Goal: Information Seeking & Learning: Learn about a topic

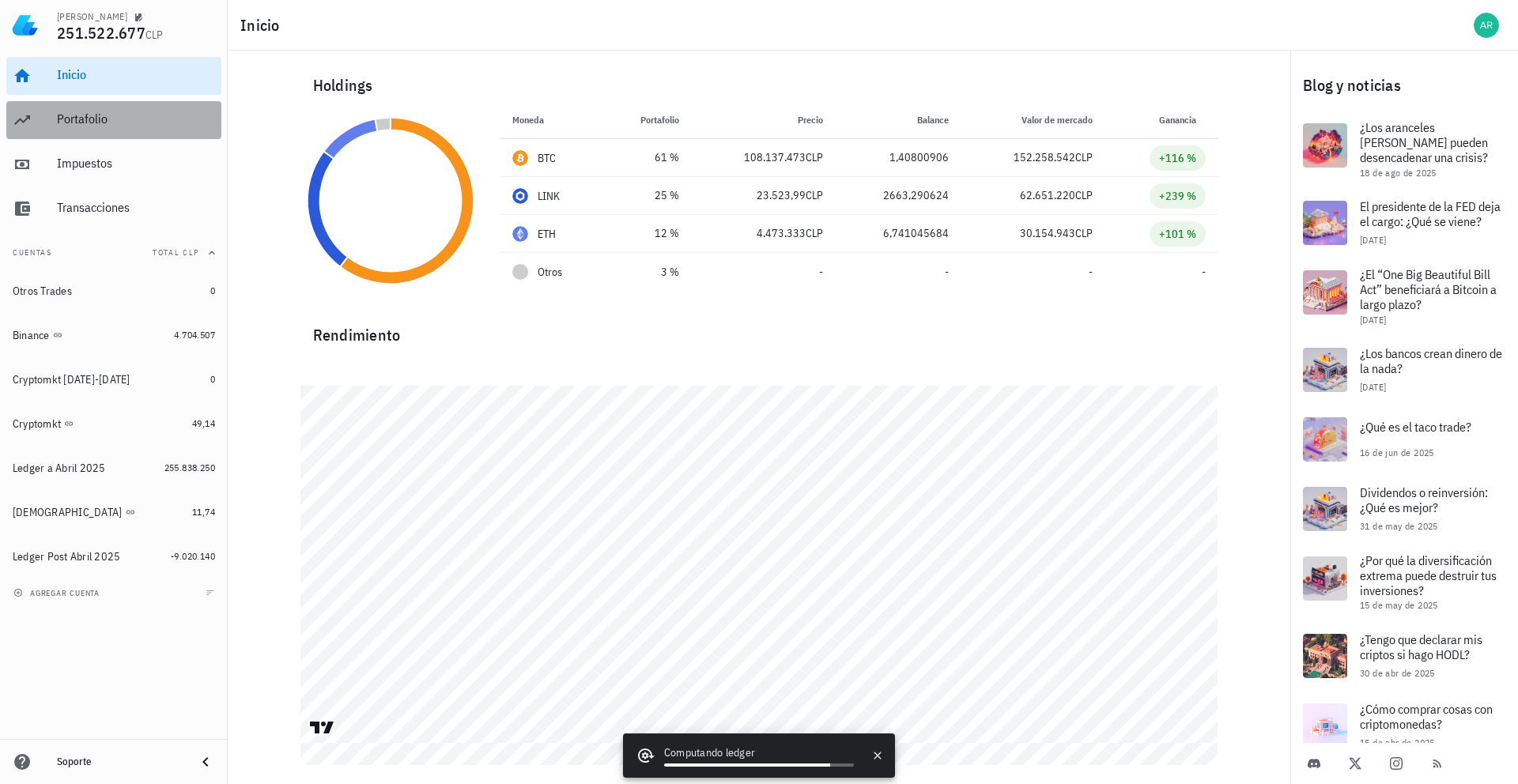
click at [140, 132] on div "Portafolio" at bounding box center [136, 120] width 158 height 36
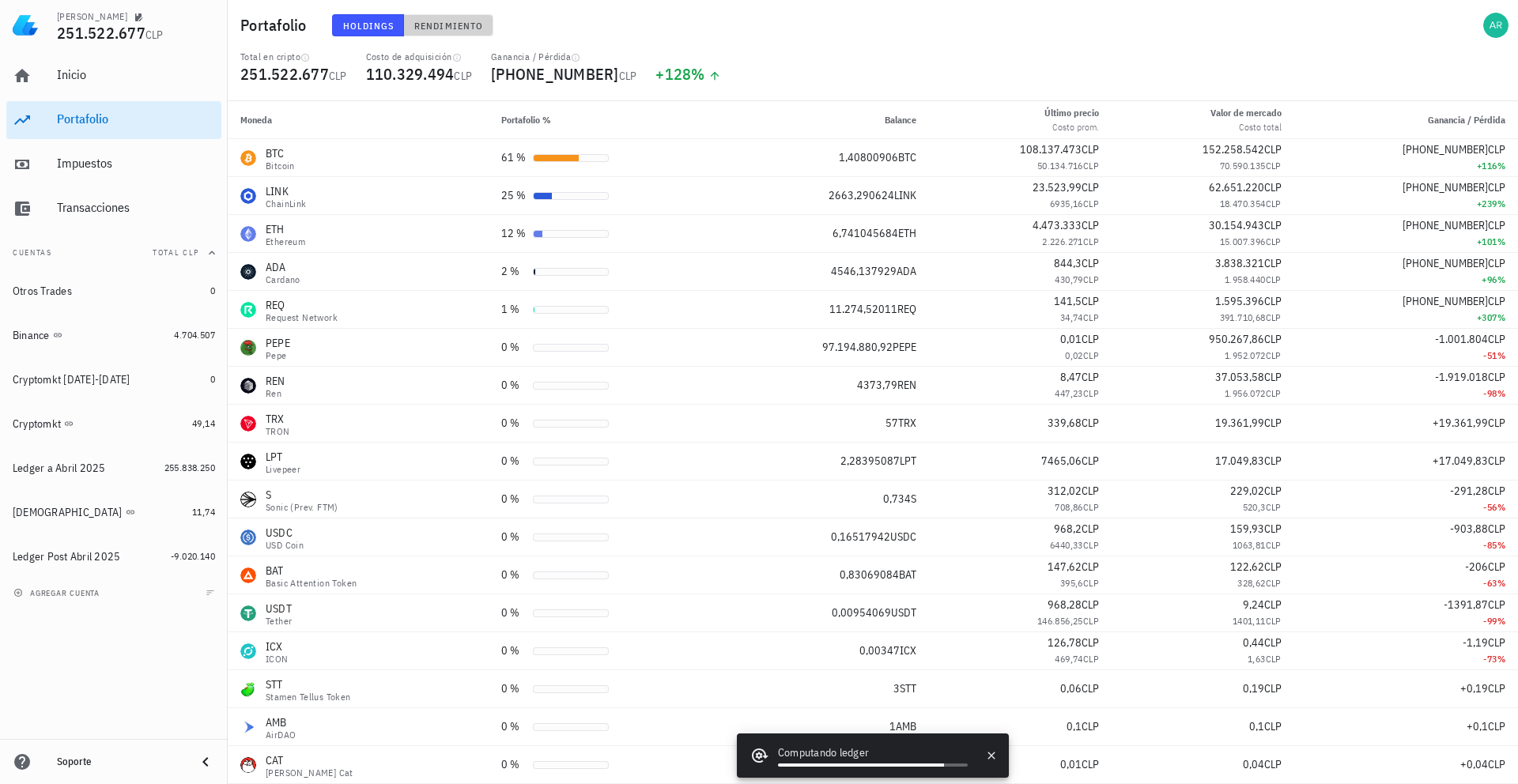
click at [455, 18] on button "Rendimiento" at bounding box center [448, 26] width 90 height 22
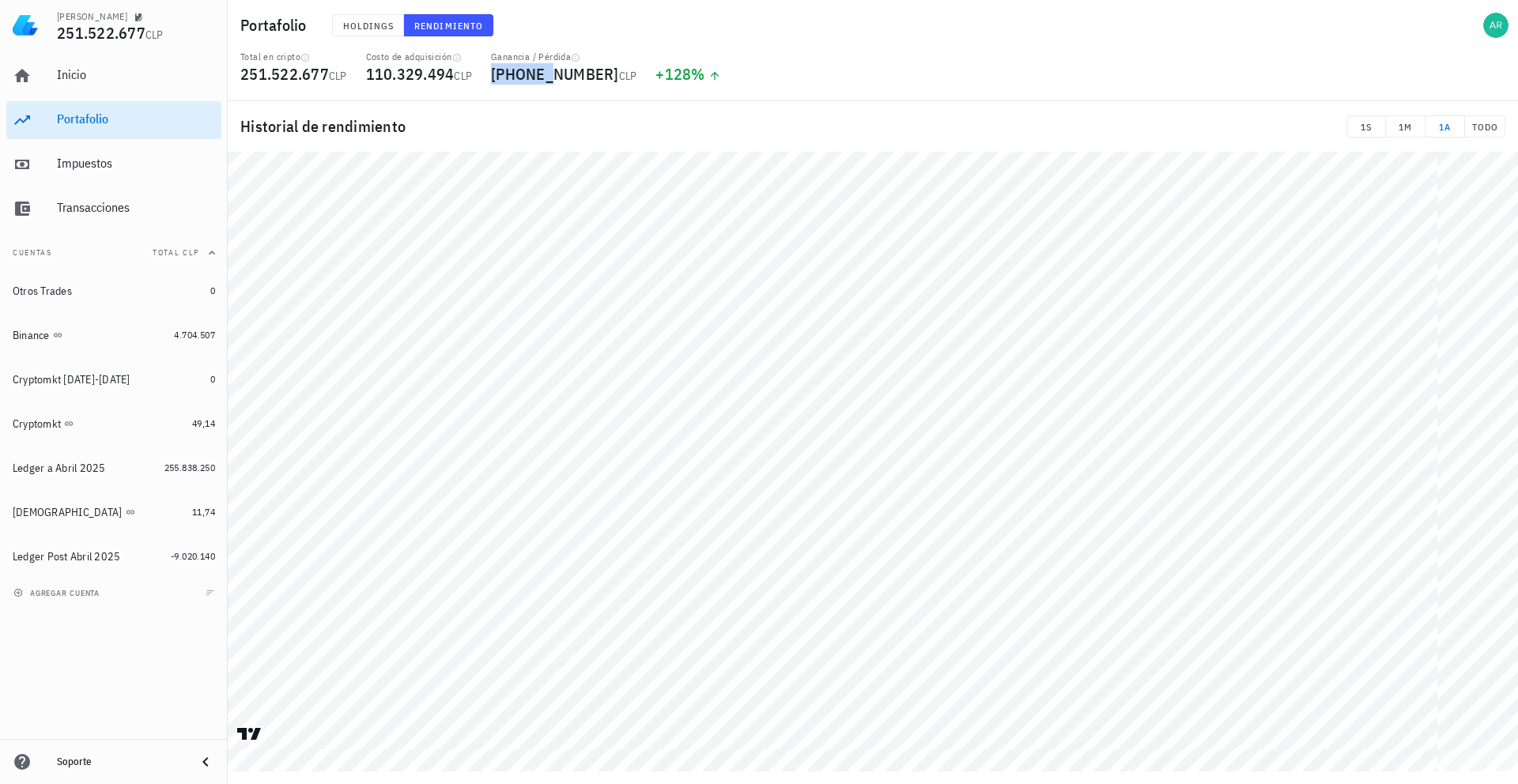
drag, startPoint x: 512, startPoint y: 73, endPoint x: 654, endPoint y: 67, distance: 142.1
click at [592, 69] on span "[PHONE_NUMBER] CLP" at bounding box center [564, 74] width 145 height 22
click at [723, 66] on div "Total en cripto 251.522.677 CLP Costo de adquisición 110.329.494 CLP Ganancia /…" at bounding box center [873, 75] width 1284 height 50
click at [343, 31] on button "Holdings" at bounding box center [368, 26] width 73 height 22
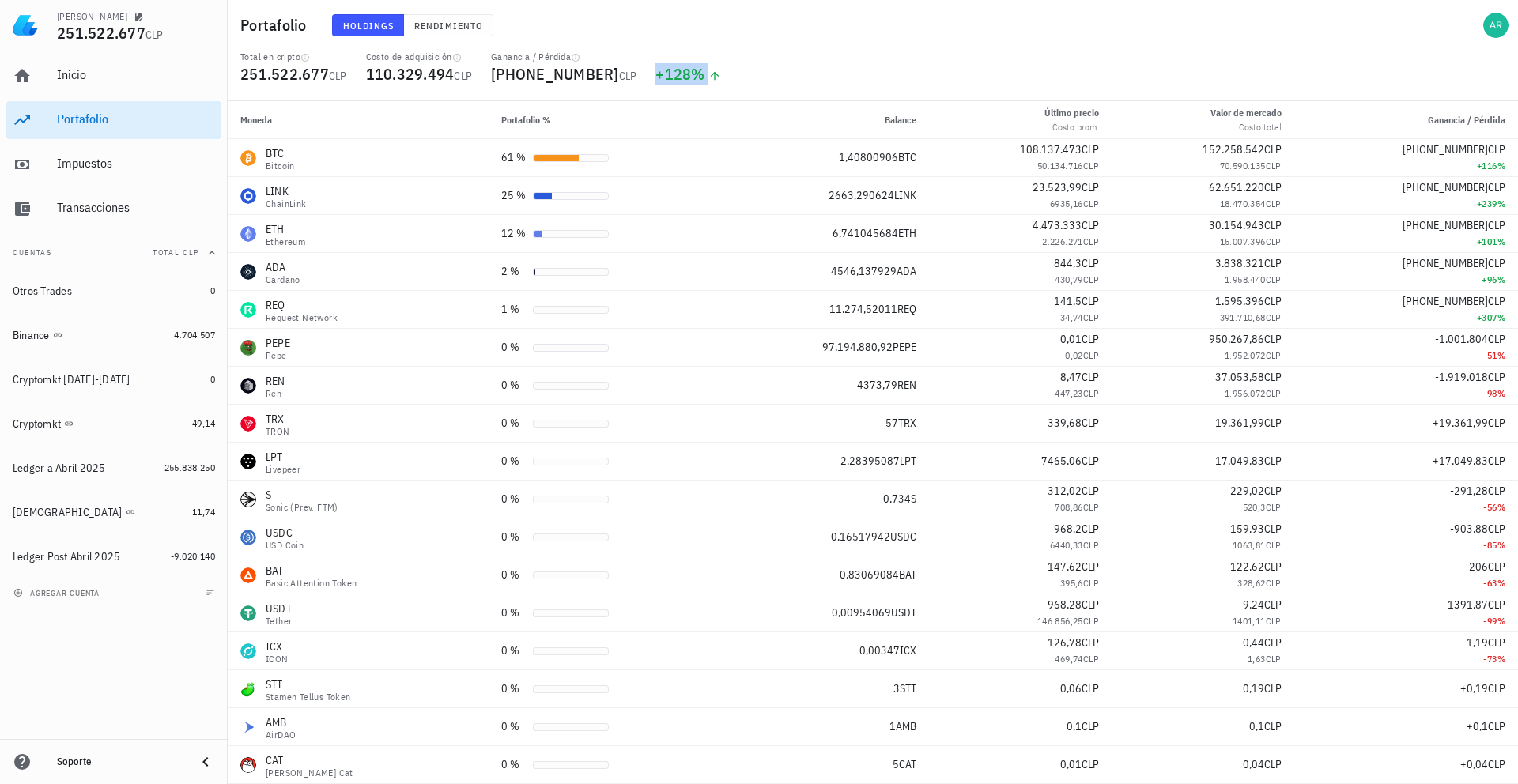
click at [664, 72] on div "+128 %" at bounding box center [688, 74] width 66 height 16
click at [862, 79] on div "Total en cripto 251.522.677 CLP Costo de adquisición 110.329.494 CLP Ganancia /…" at bounding box center [873, 75] width 1284 height 50
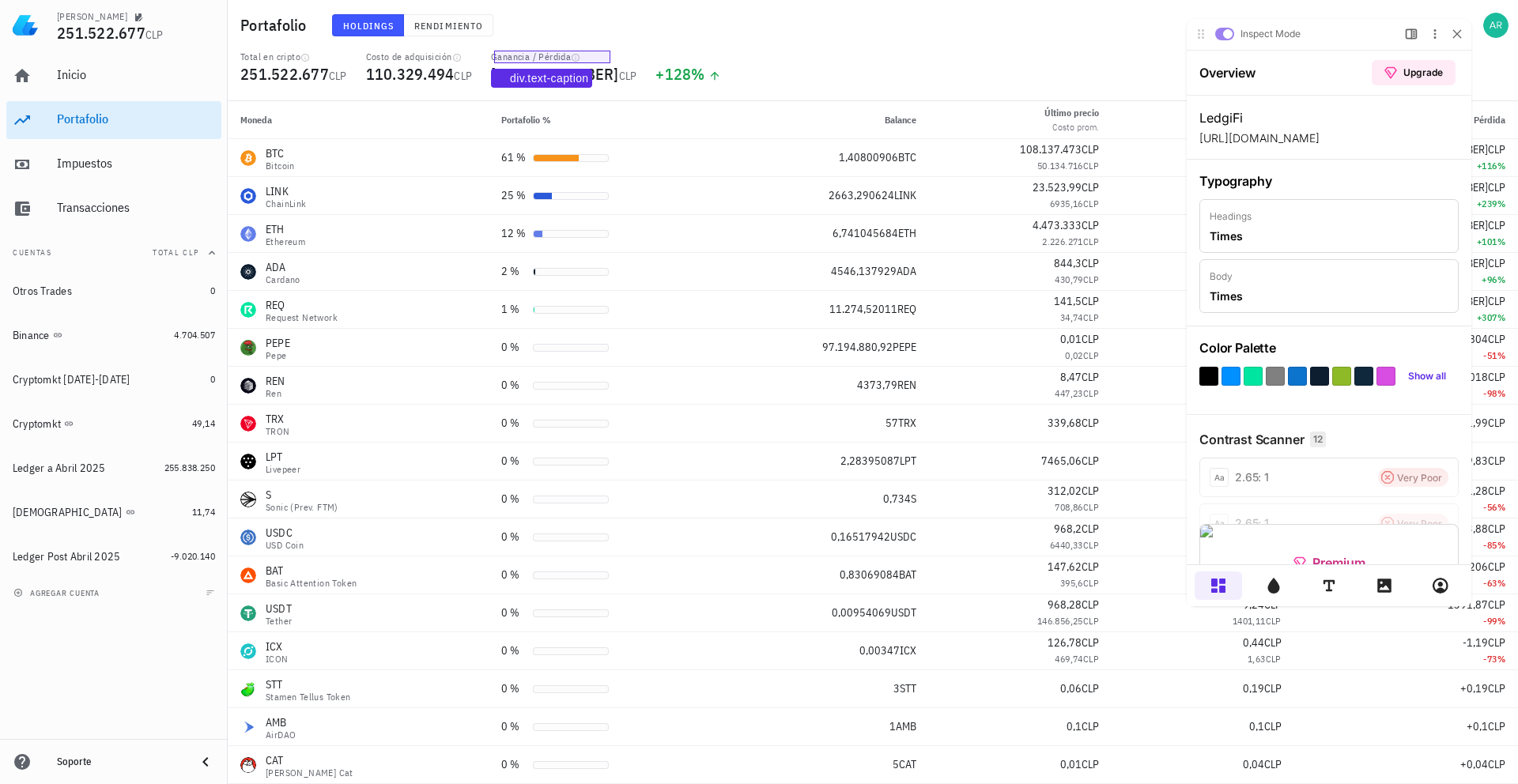
click at [530, 59] on div "Ganancia / Pérdida" at bounding box center [564, 57] width 145 height 13
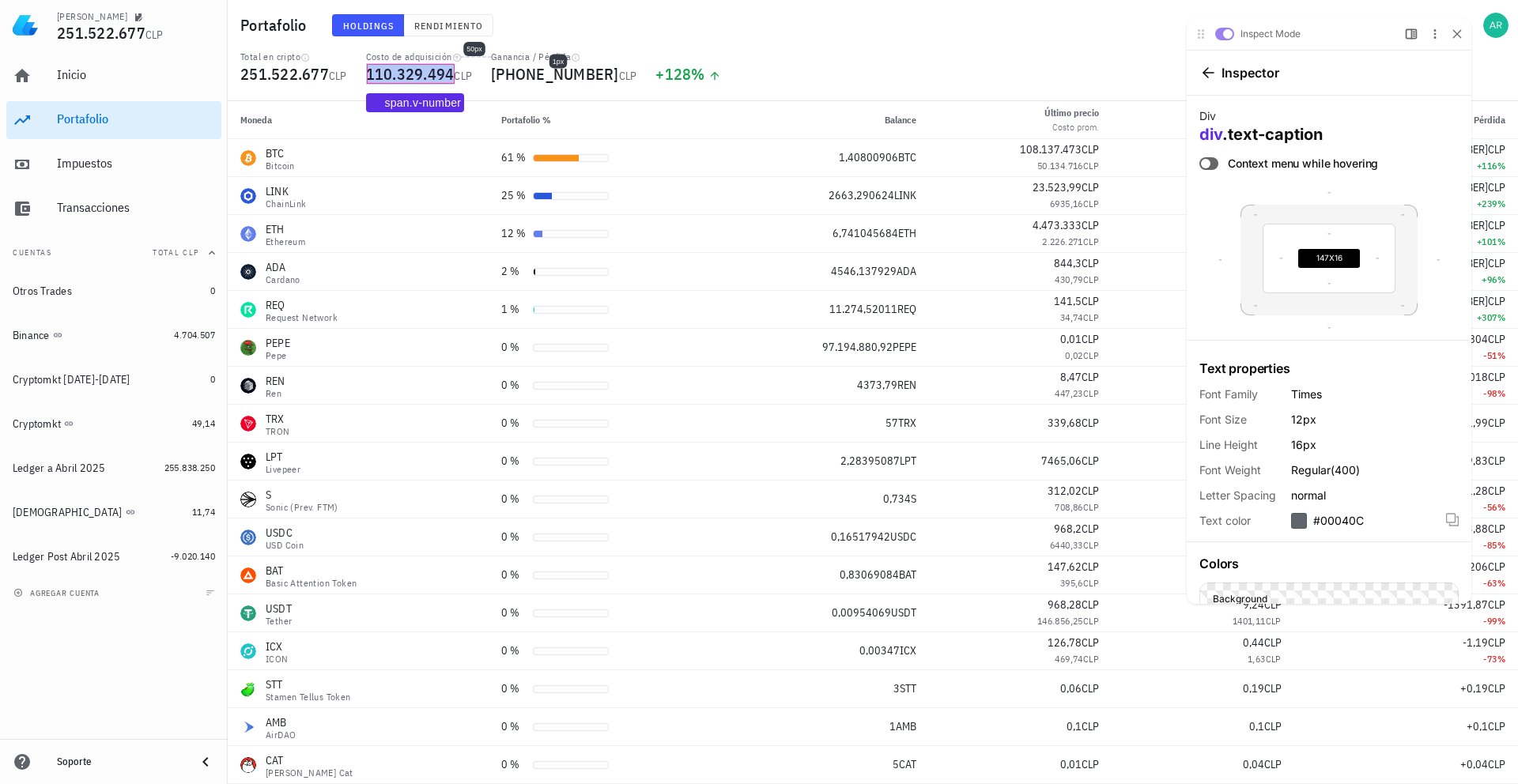
click at [424, 74] on span "110.329.494" at bounding box center [410, 74] width 89 height 22
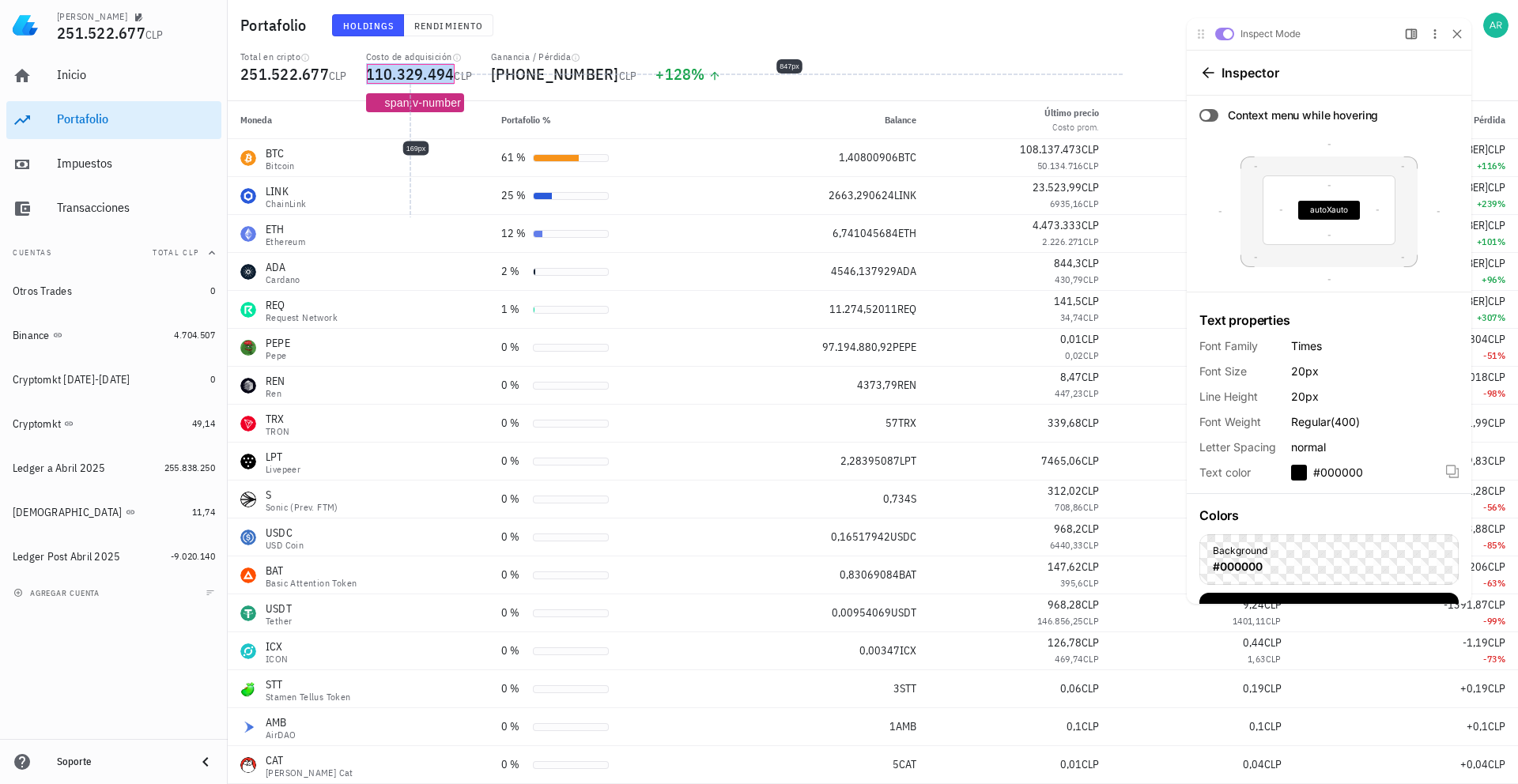
scroll to position [70, 0]
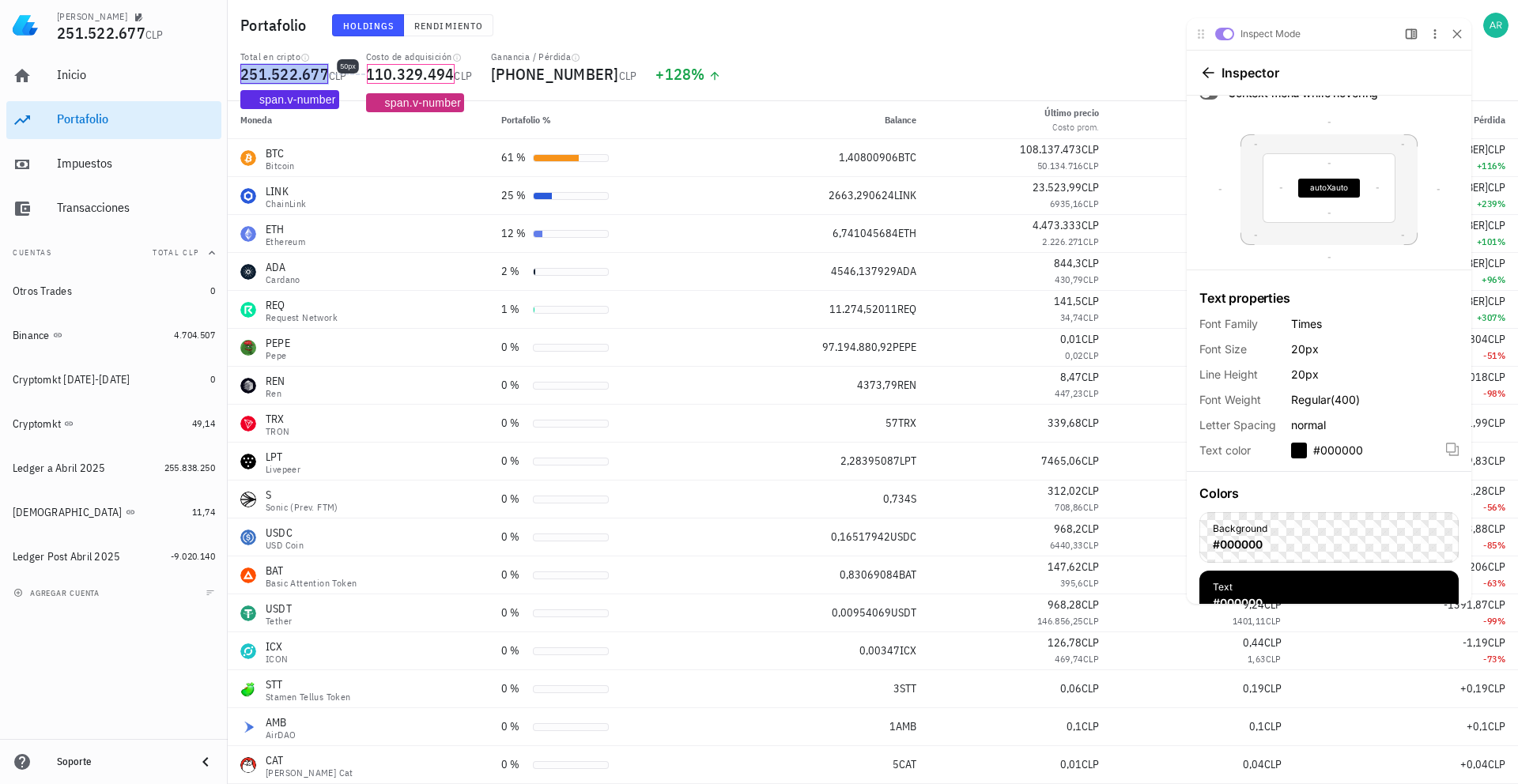
click at [266, 77] on span "251.522.677" at bounding box center [285, 74] width 89 height 22
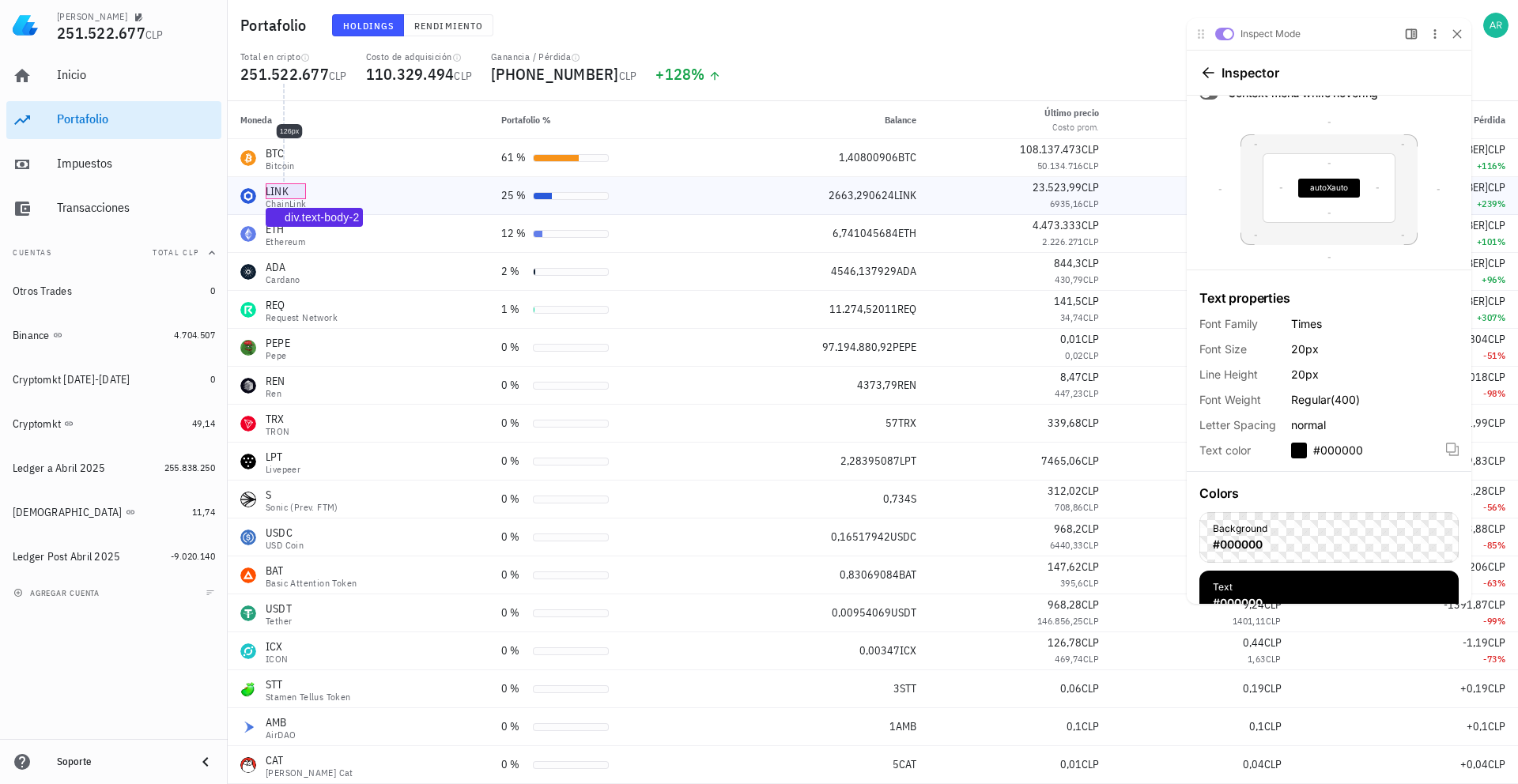
click at [276, 193] on div "LINK" at bounding box center [285, 191] width 41 height 16
click at [1449, 35] on div at bounding box center [1457, 34] width 16 height 16
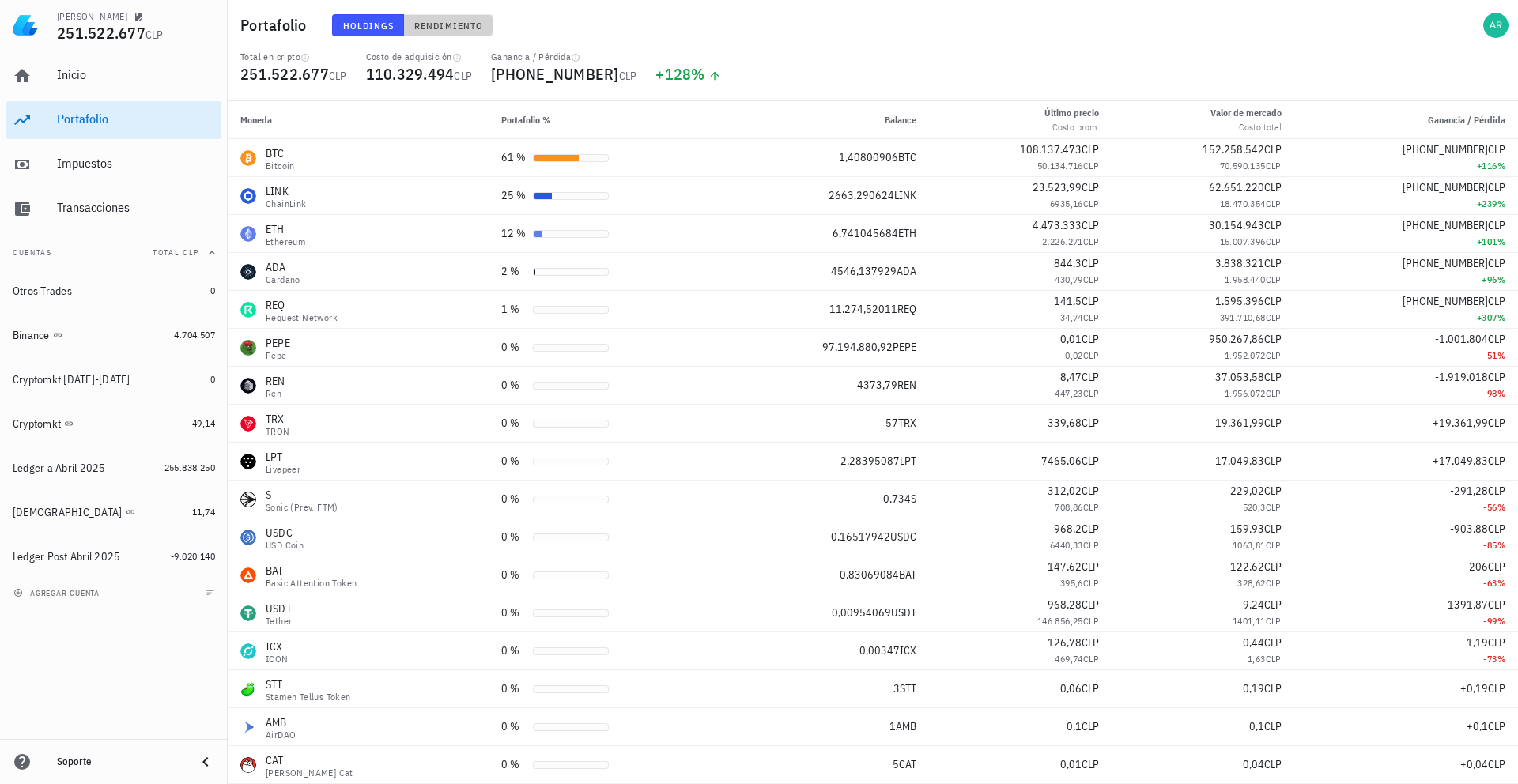
click at [440, 31] on button "Rendimiento" at bounding box center [448, 26] width 90 height 22
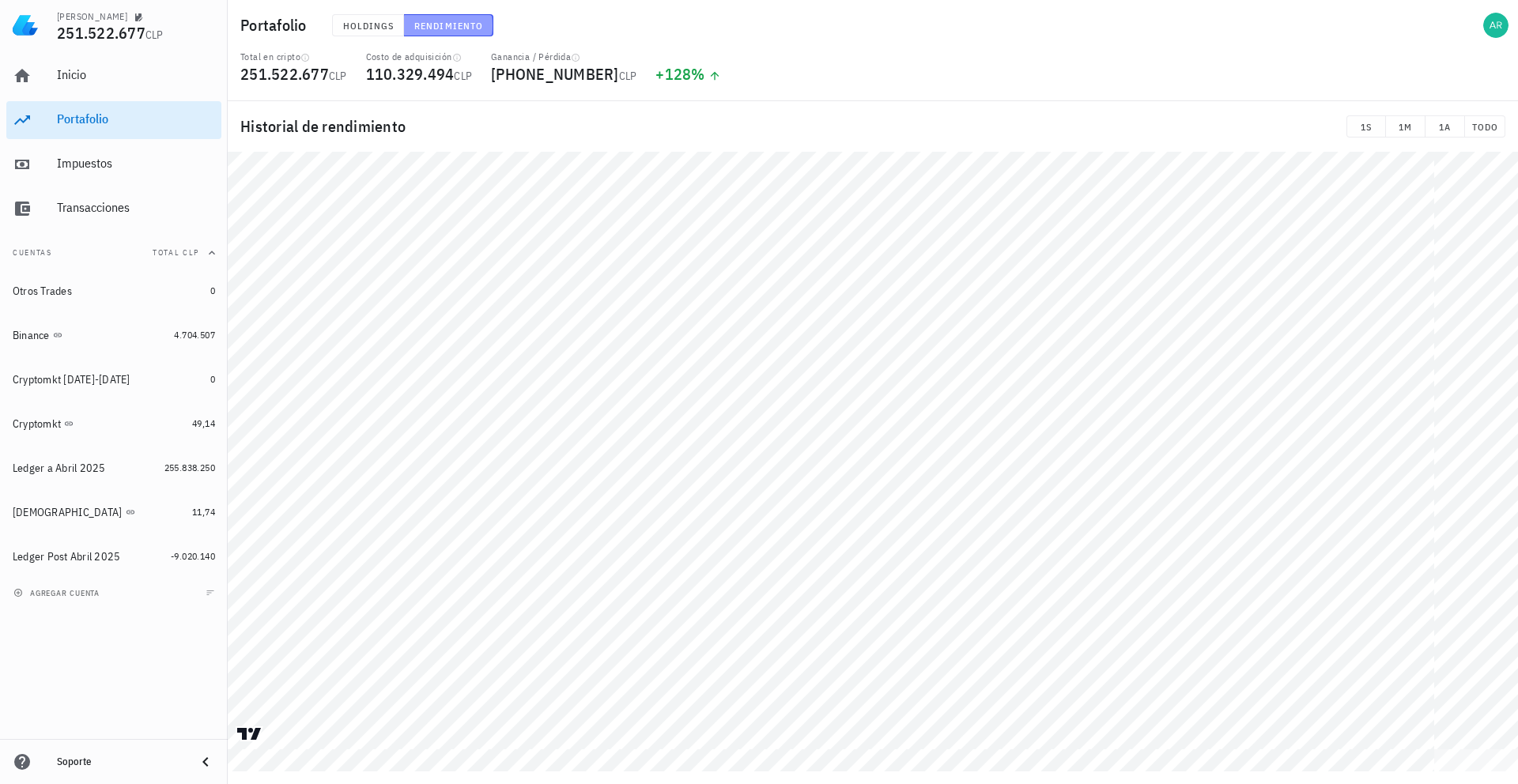
click at [441, 30] on span "Rendimiento" at bounding box center [448, 26] width 70 height 12
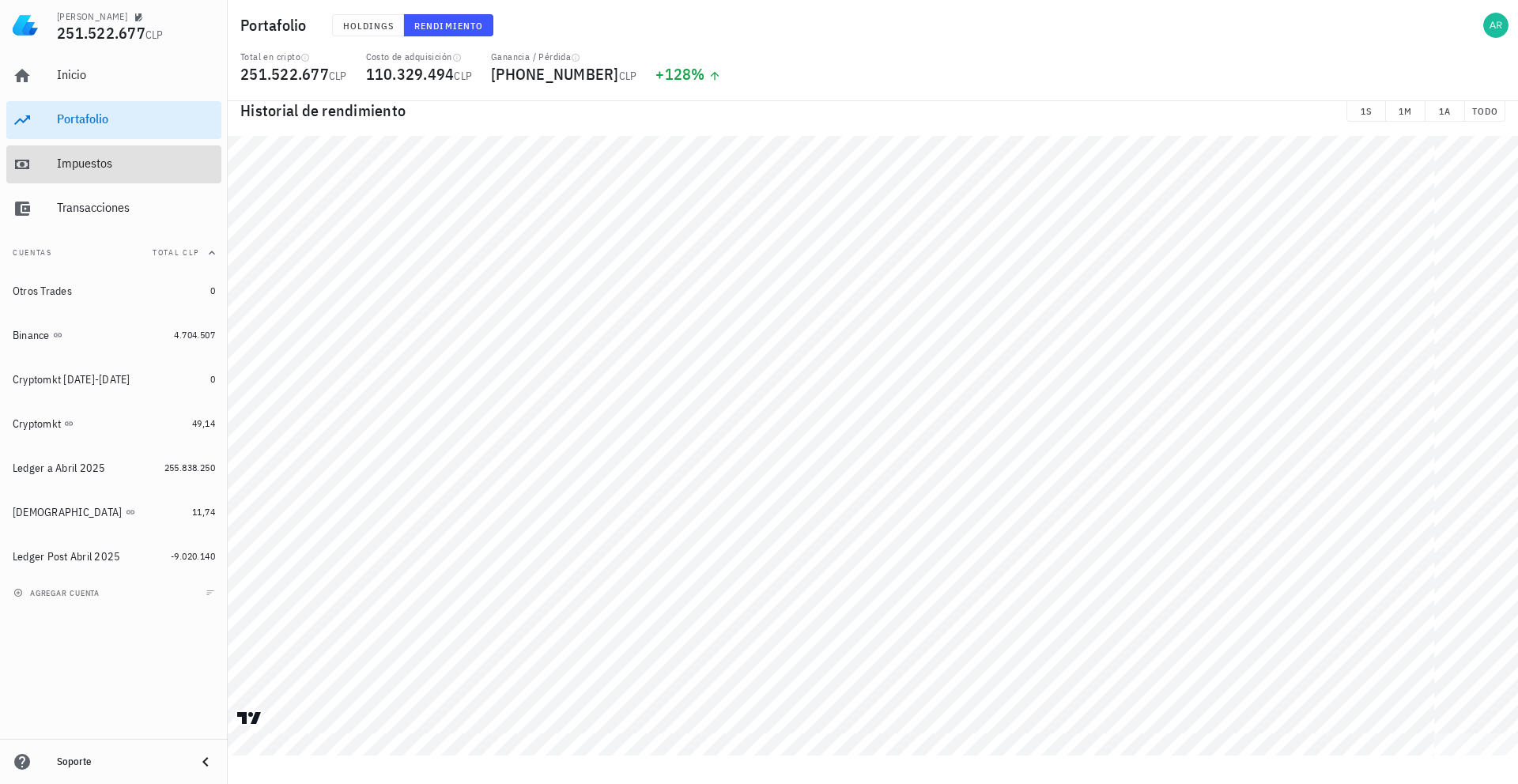
click at [72, 169] on div "Impuestos" at bounding box center [136, 163] width 158 height 15
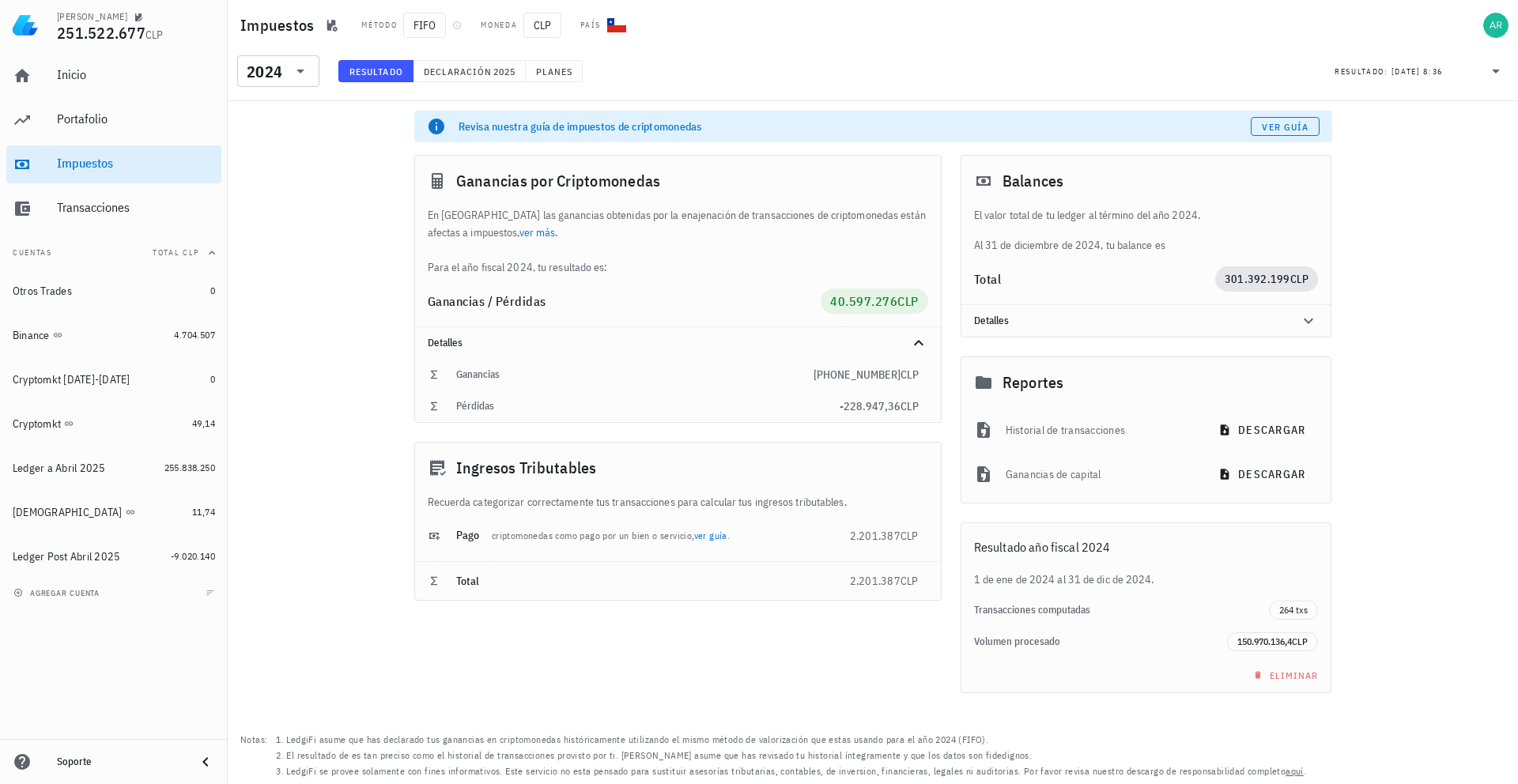
drag, startPoint x: 339, startPoint y: 117, endPoint x: 353, endPoint y: 111, distance: 15.2
click at [339, 117] on div "Revisa nuestra guía de impuestos de criptomonedas Ver guía Ganancias por Cripto…" at bounding box center [873, 443] width 1290 height 683
click at [470, 72] on span "Declaración" at bounding box center [457, 71] width 70 height 12
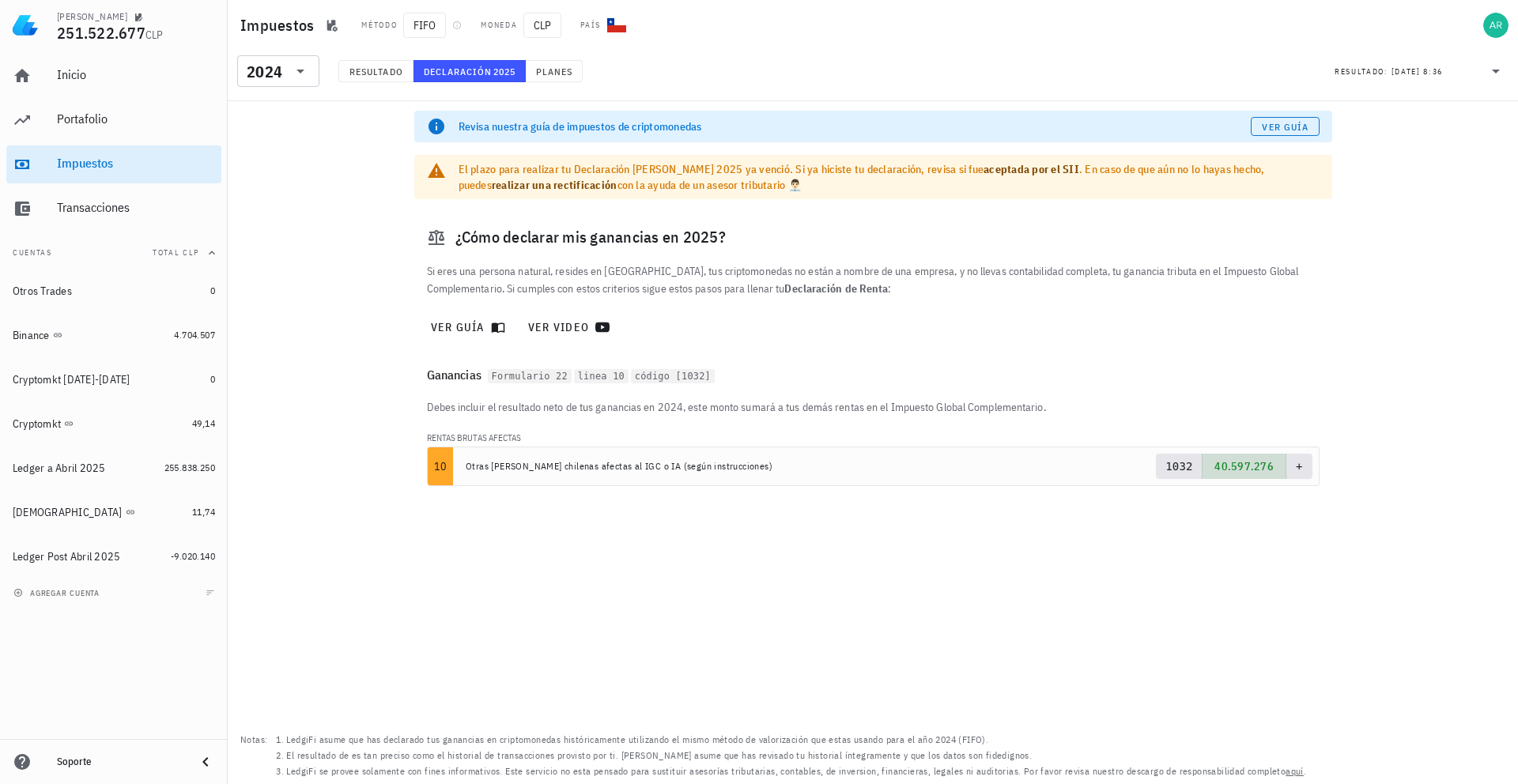
click at [686, 170] on div "El plazo para realizar tu Declaración [PERSON_NAME] 2025 ya venció. Si ya hicis…" at bounding box center [889, 177] width 861 height 32
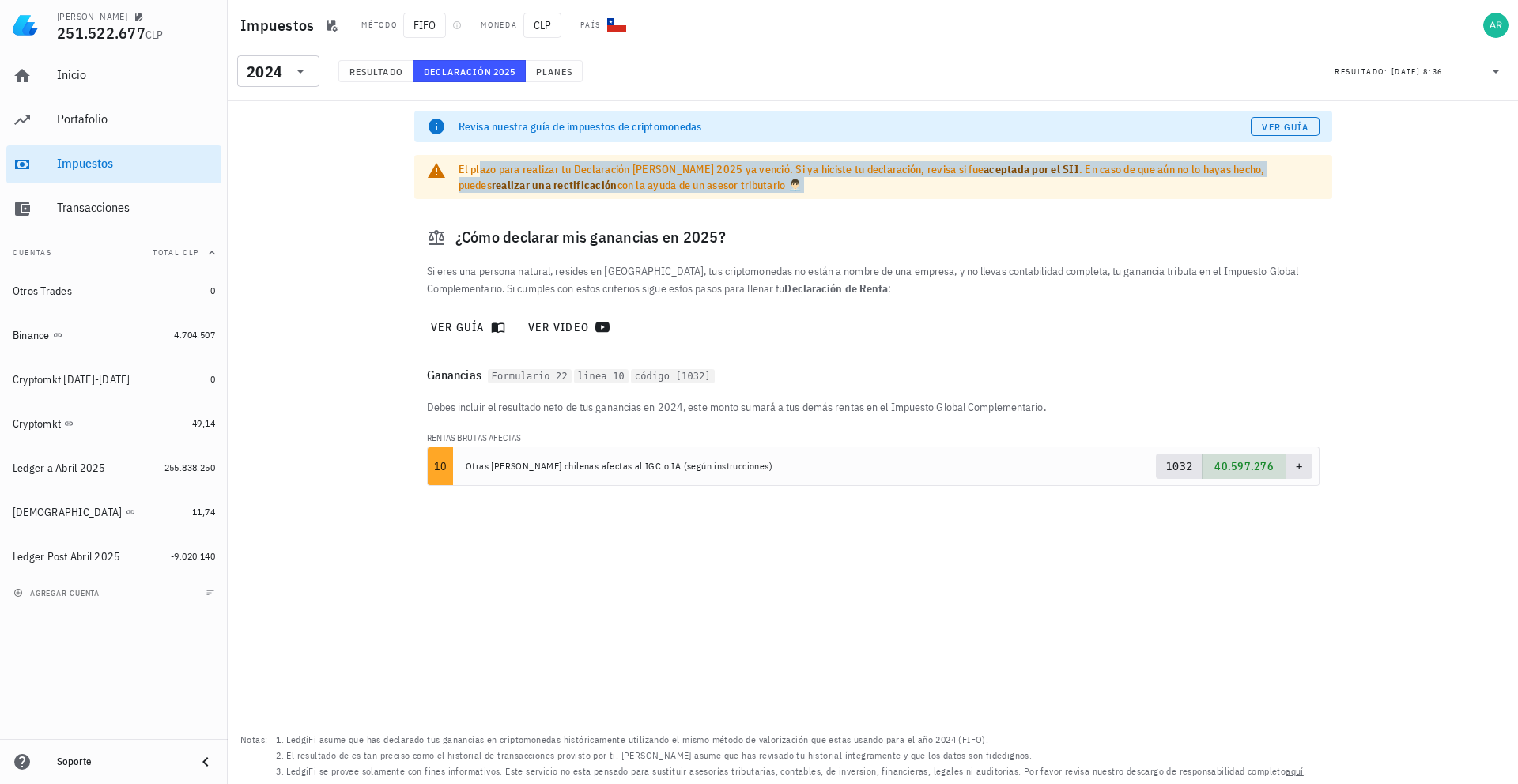
drag, startPoint x: 686, startPoint y: 170, endPoint x: 725, endPoint y: 169, distance: 39.0
click at [686, 170] on div "El plazo para realizar tu Declaración [PERSON_NAME] 2025 ya venció. Si ya hicis…" at bounding box center [889, 177] width 861 height 32
click at [840, 178] on div "El plazo para realizar tu Declaración [PERSON_NAME] 2025 ya venció. Si ya hicis…" at bounding box center [889, 177] width 861 height 32
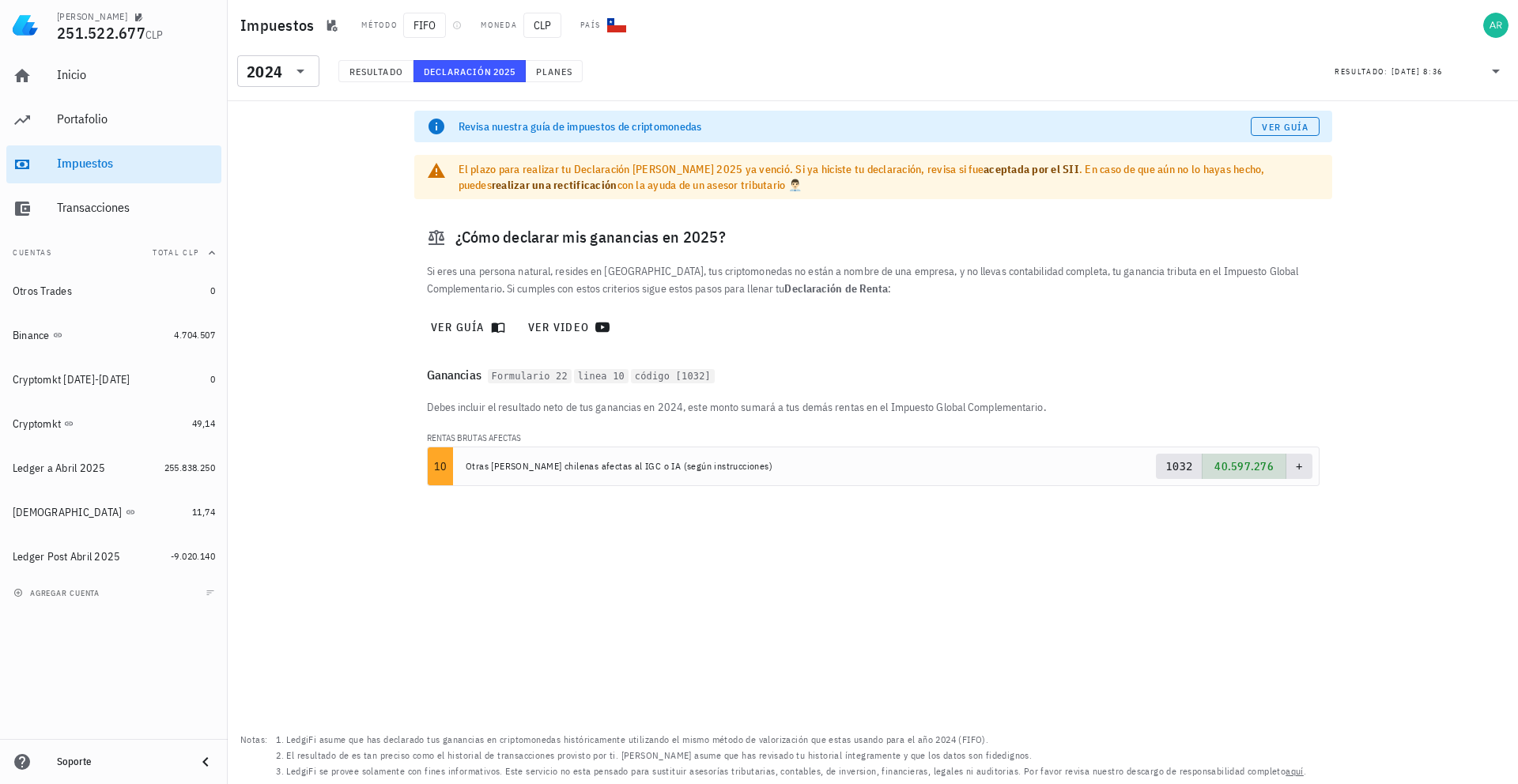
click at [1399, 245] on div "Revisa nuestra guía de impuestos de criptomonedas Ver guía El plazo para realiz…" at bounding box center [873, 443] width 1290 height 683
